Goal: Task Accomplishment & Management: Manage account settings

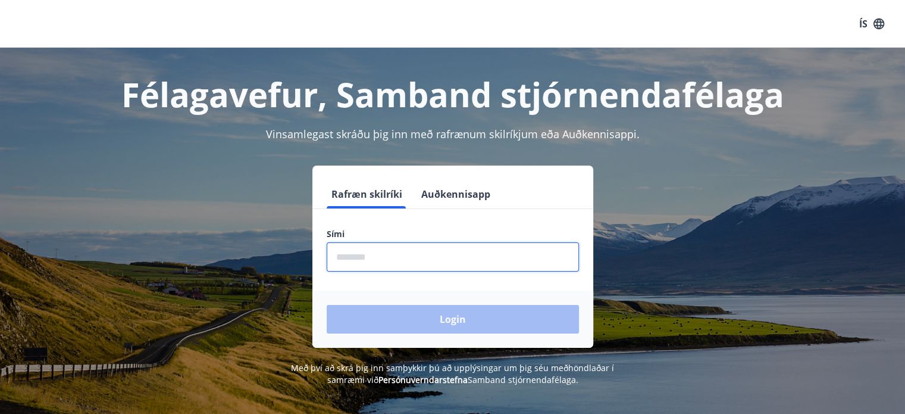
click at [364, 247] on input "phone" at bounding box center [453, 256] width 252 height 29
type input "********"
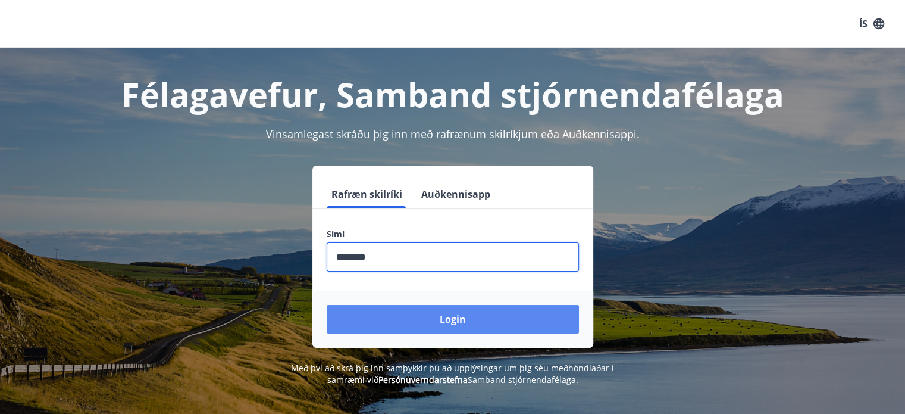
click at [448, 324] on button "Login" at bounding box center [453, 319] width 252 height 29
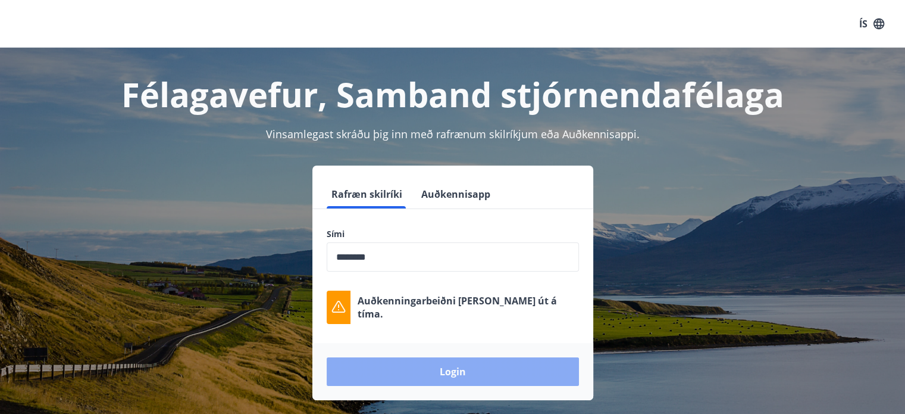
click at [454, 371] on button "Login" at bounding box center [453, 371] width 252 height 29
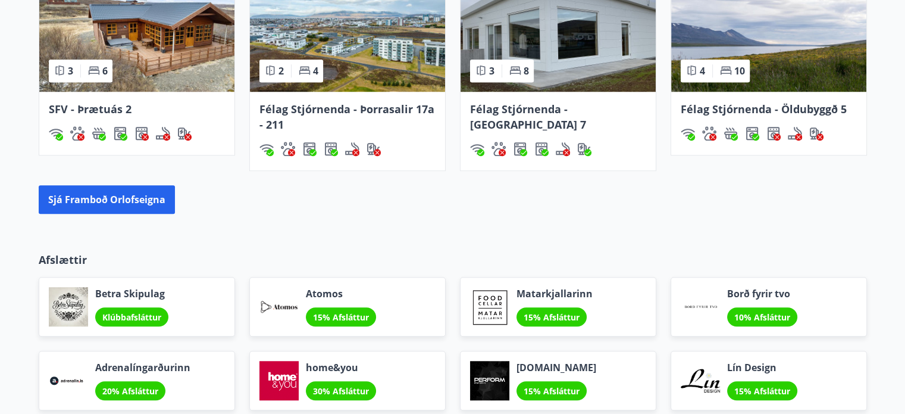
scroll to position [952, 0]
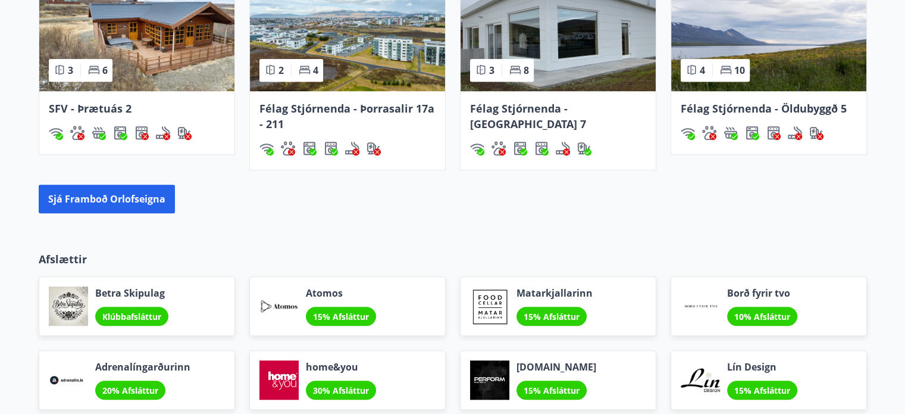
click at [733, 108] on span "Félag Stjórnenda - Öldubyggð 5" at bounding box center [764, 108] width 166 height 14
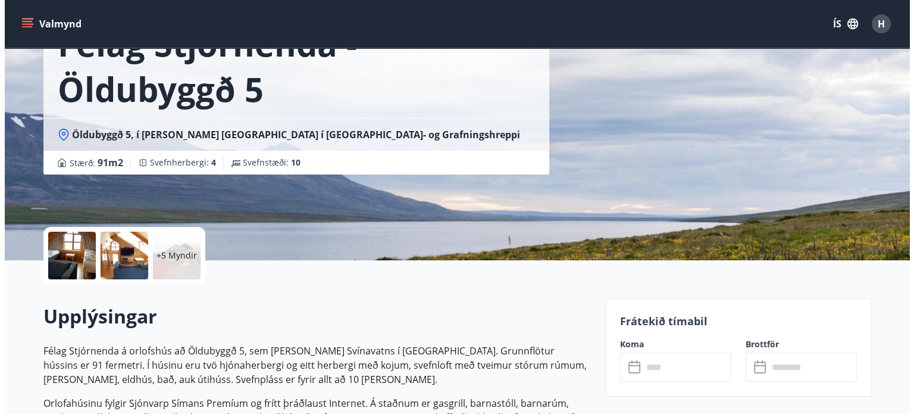
scroll to position [238, 0]
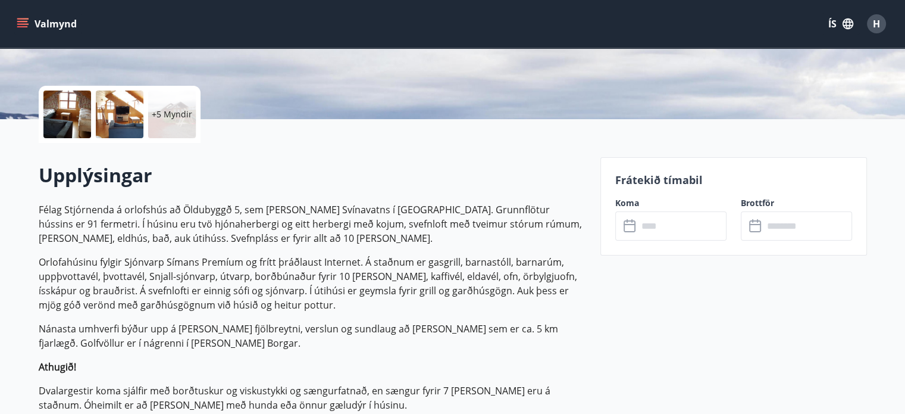
click at [74, 117] on div at bounding box center [67, 114] width 48 height 48
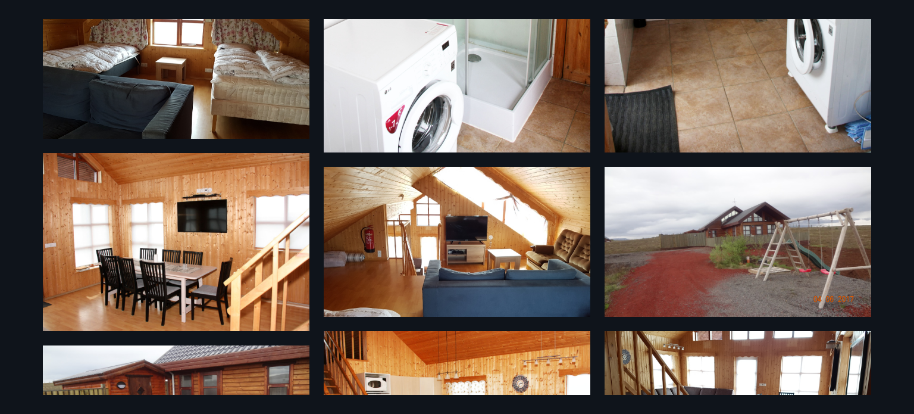
scroll to position [120, 0]
